Goal: Navigation & Orientation: Find specific page/section

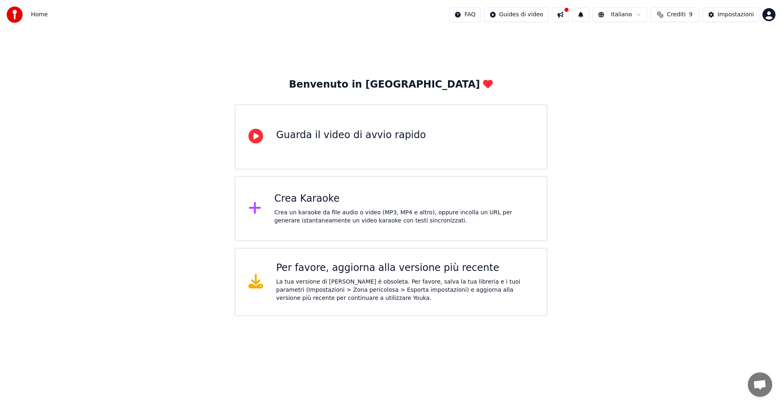
click at [565, 12] on div at bounding box center [566, 9] width 5 height 5
click at [259, 136] on icon at bounding box center [256, 136] width 15 height 15
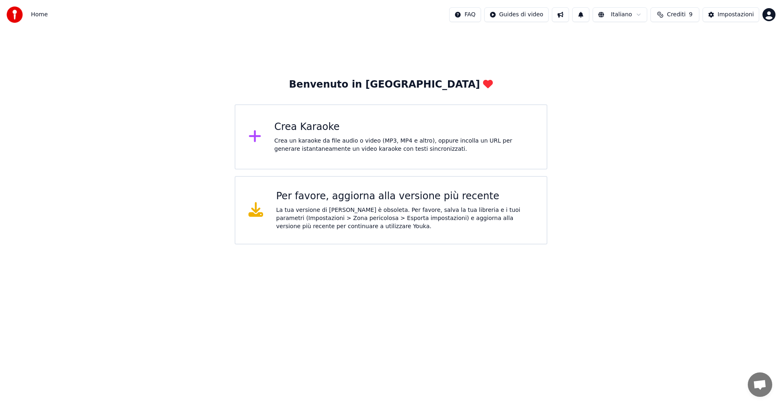
click at [256, 212] on icon at bounding box center [256, 209] width 15 height 15
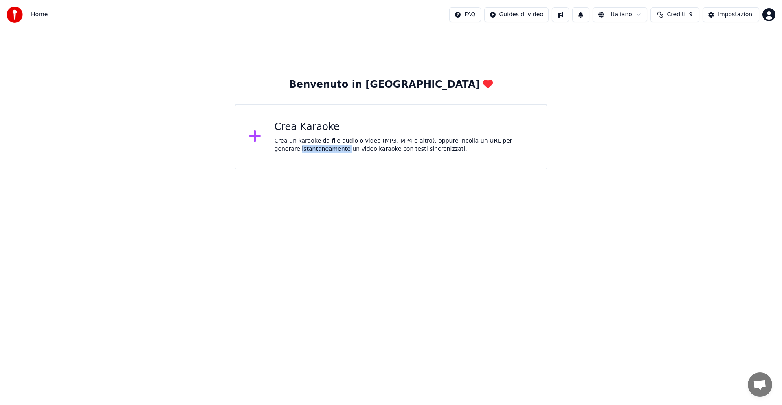
click at [256, 169] on html "Home FAQ Guides di video Italiano Crediti 9 Impostazioni Benvenuto in Youka Cre…" at bounding box center [391, 84] width 782 height 169
